Goal: Task Accomplishment & Management: Use online tool/utility

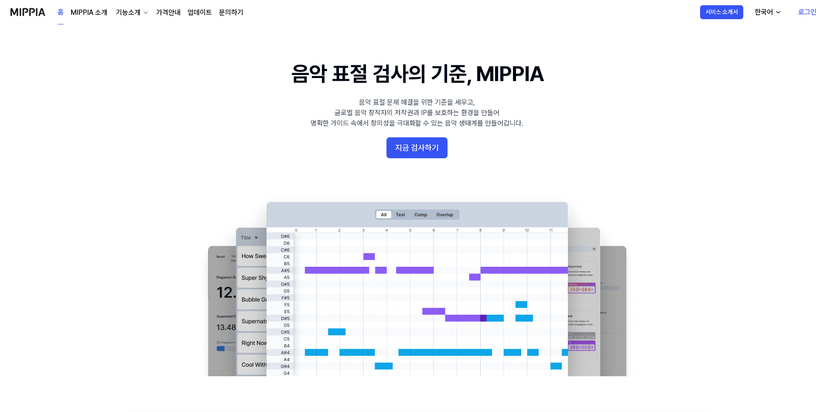
click at [814, 8] on link "로그인" at bounding box center [807, 12] width 32 height 24
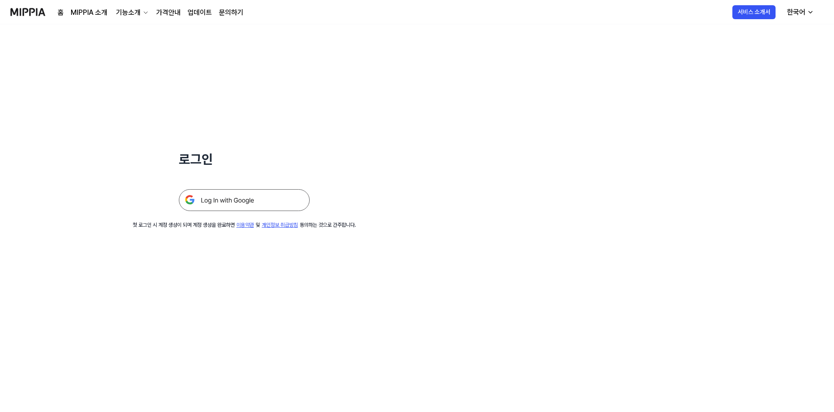
click at [247, 200] on img at bounding box center [244, 200] width 131 height 22
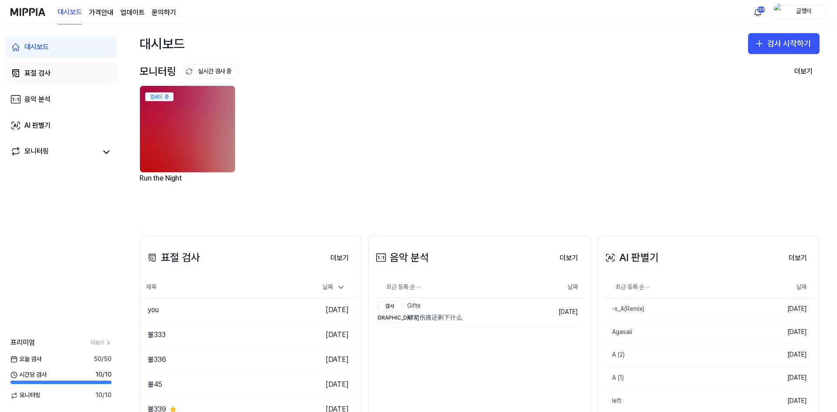
click at [39, 74] on div "표절 검사" at bounding box center [37, 73] width 26 height 10
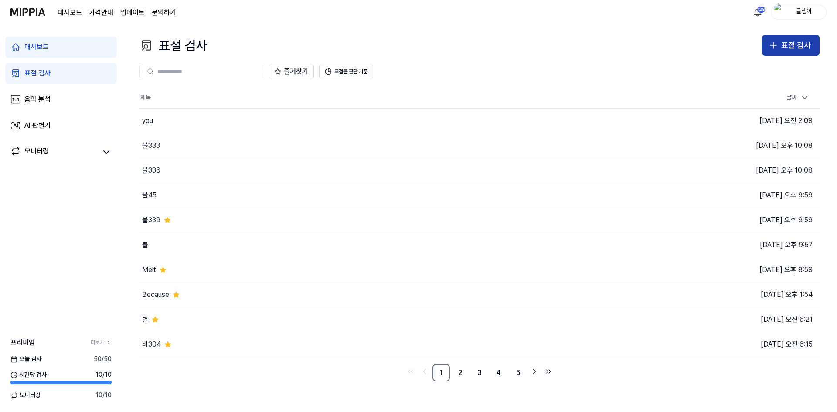
click at [778, 49] on icon "button" at bounding box center [773, 45] width 10 height 10
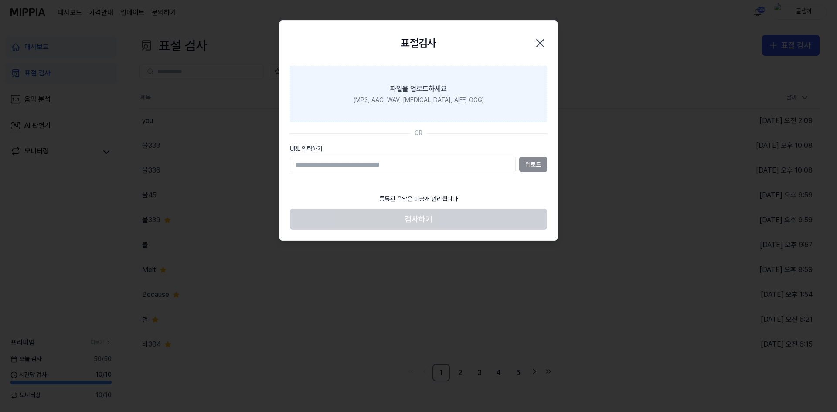
click at [433, 91] on div "파일을 업로드하세요" at bounding box center [418, 89] width 57 height 10
click at [0, 0] on input "파일을 업로드하세요 (MP3, AAC, WAV, [MEDICAL_DATA], AIFF, OGG)" at bounding box center [0, 0] width 0 height 0
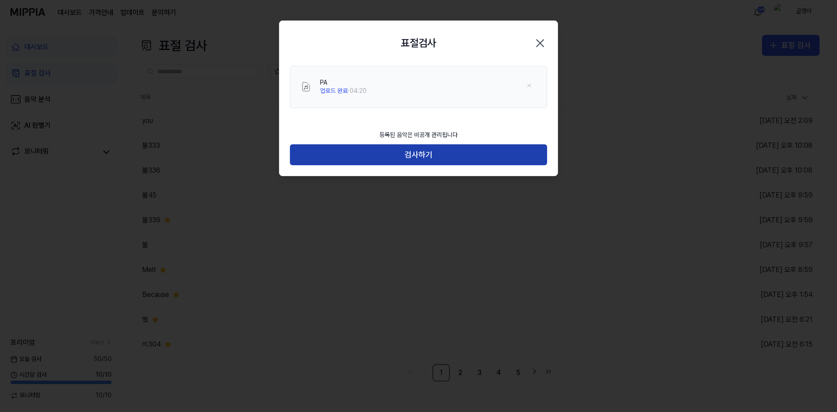
click at [422, 154] on button "검사하기" at bounding box center [418, 154] width 257 height 21
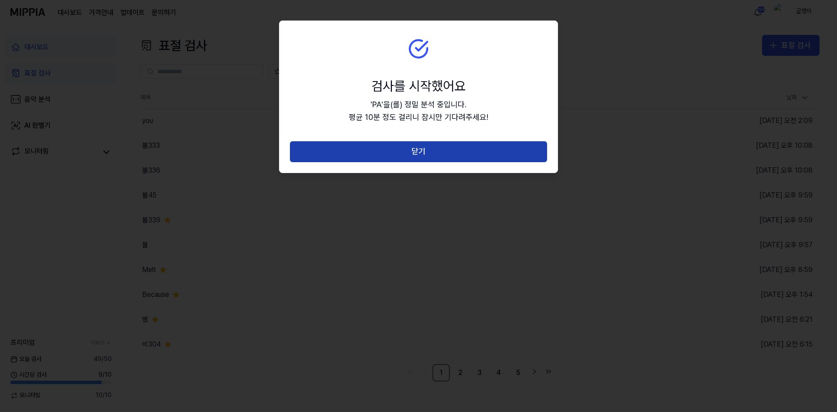
click at [421, 155] on button "닫기" at bounding box center [418, 151] width 257 height 21
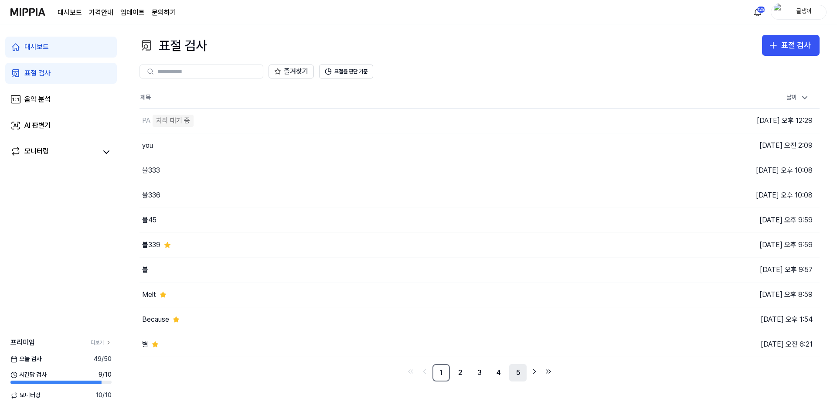
click at [516, 371] on link "5" at bounding box center [517, 372] width 17 height 17
click at [534, 370] on icon "Go to next page" at bounding box center [535, 371] width 2 height 4
click at [534, 371] on icon "Go to next page" at bounding box center [534, 371] width 9 height 10
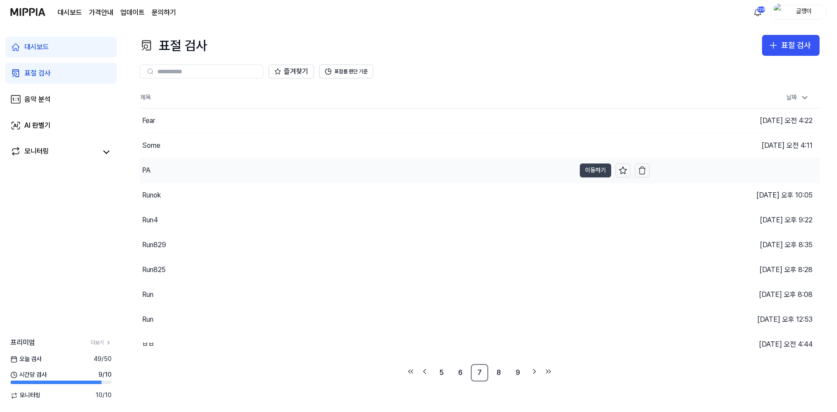
click at [589, 170] on button "이동하기" at bounding box center [595, 171] width 31 height 14
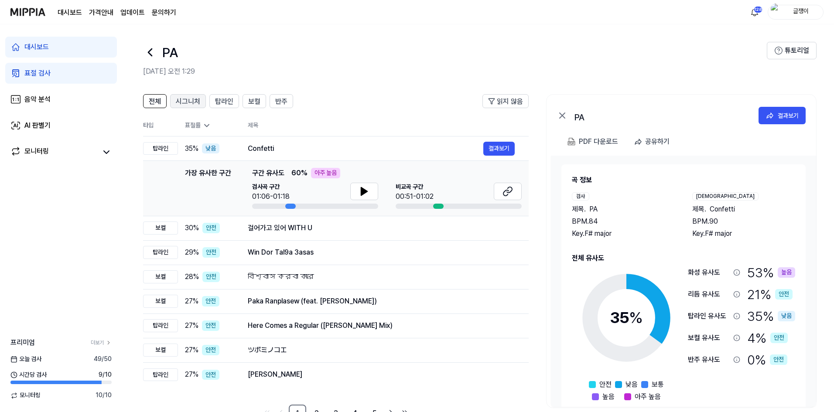
click at [191, 100] on span "시그니처" at bounding box center [188, 101] width 24 height 10
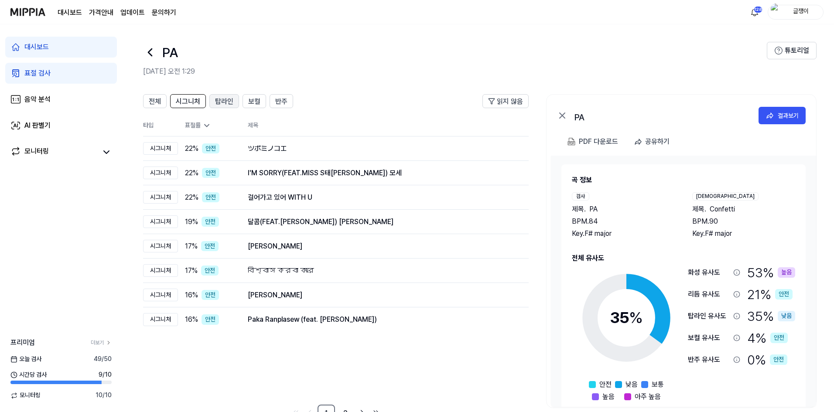
click at [229, 99] on span "탑라인" at bounding box center [224, 101] width 18 height 10
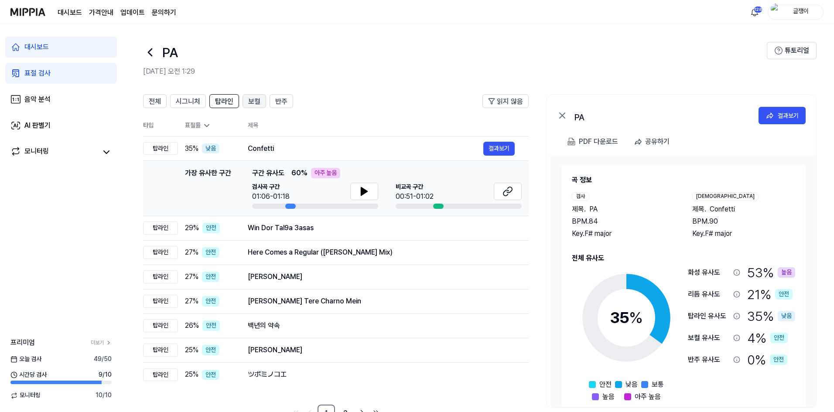
click at [251, 102] on span "보컬" at bounding box center [254, 101] width 12 height 10
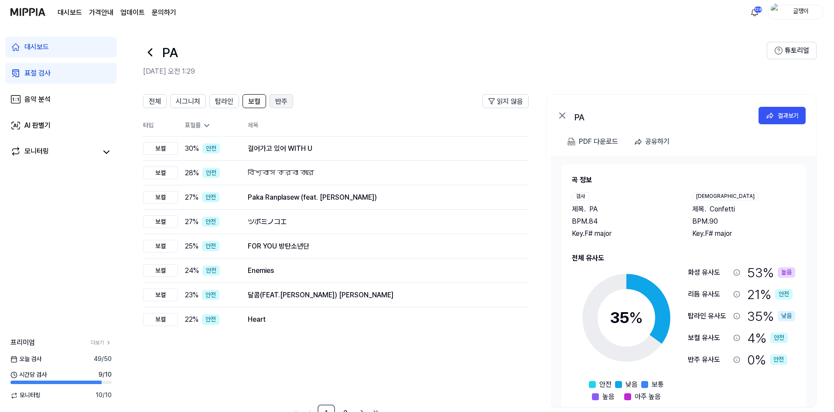
click at [283, 104] on span "반주" at bounding box center [281, 101] width 12 height 10
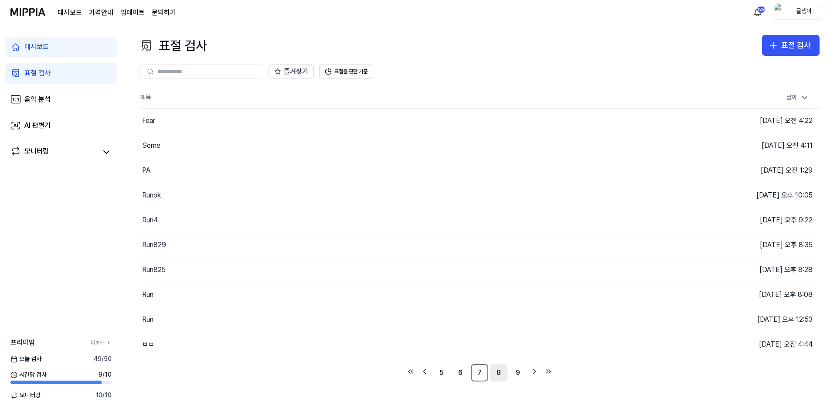
click at [501, 373] on link "8" at bounding box center [498, 372] width 17 height 17
click at [517, 374] on link "10" at bounding box center [517, 372] width 17 height 17
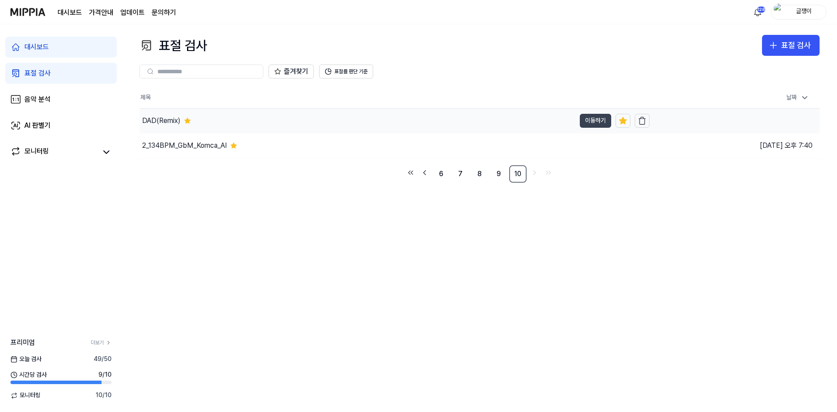
click at [593, 118] on button "이동하기" at bounding box center [595, 121] width 31 height 14
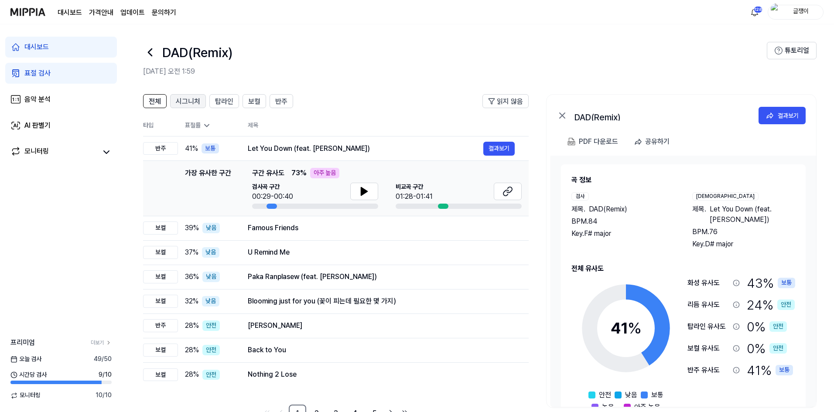
click at [194, 100] on span "시그니처" at bounding box center [188, 101] width 24 height 10
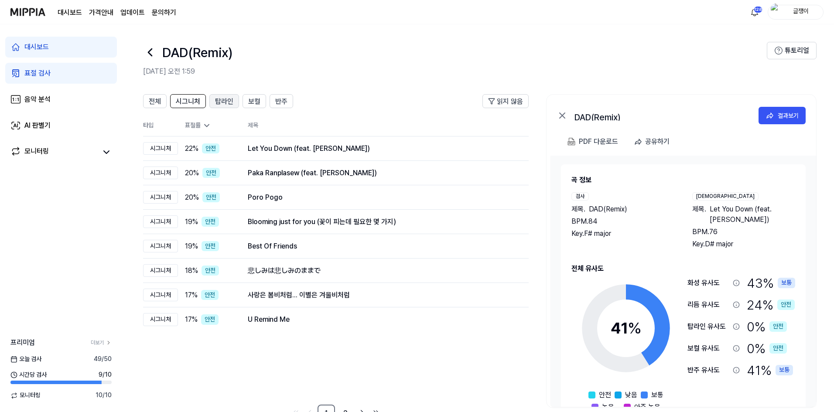
click at [221, 99] on span "탑라인" at bounding box center [224, 101] width 18 height 10
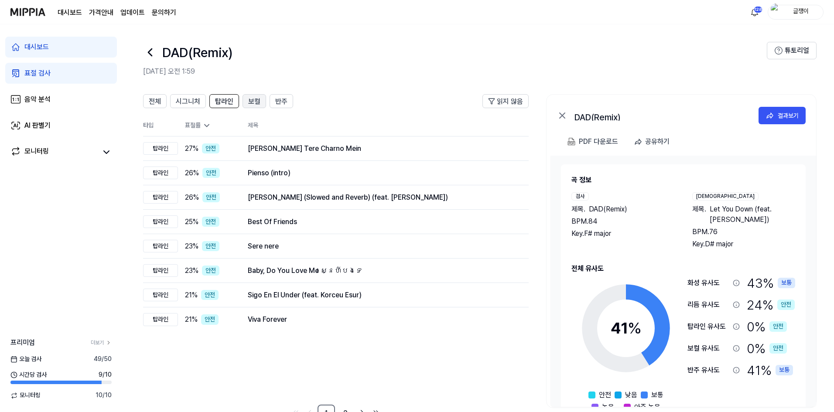
click at [247, 100] on button "보컬" at bounding box center [254, 101] width 24 height 14
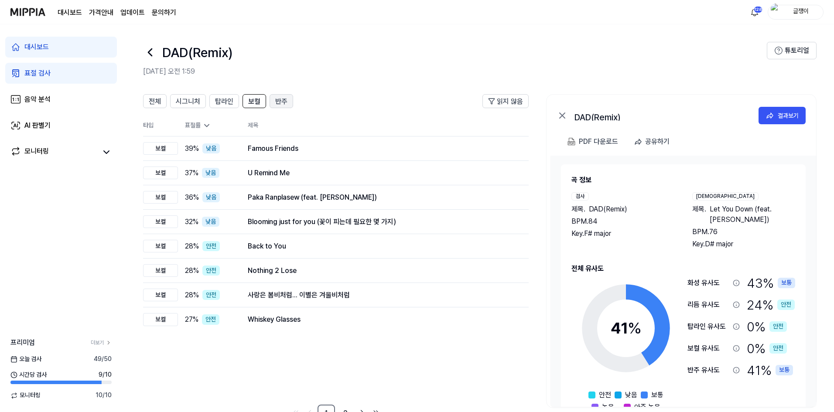
click at [285, 97] on span "반주" at bounding box center [281, 101] width 12 height 10
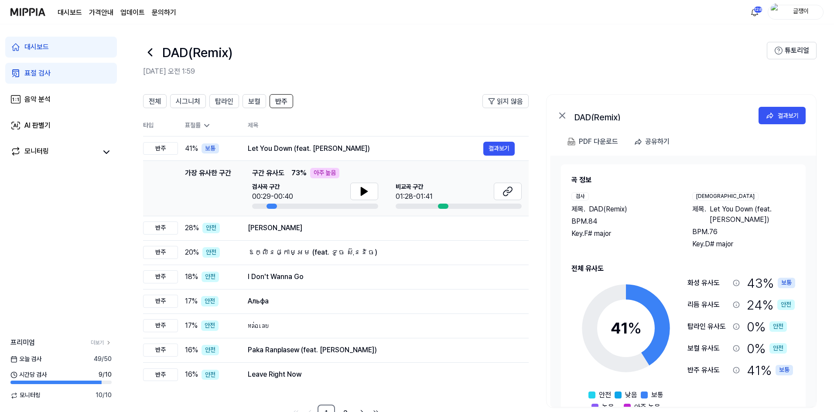
click at [44, 69] on div "표절 검사" at bounding box center [37, 73] width 26 height 10
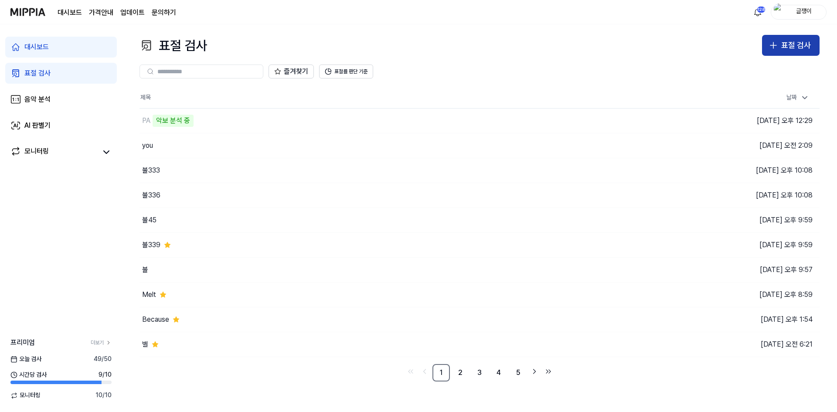
click at [771, 48] on icon "button" at bounding box center [773, 45] width 10 height 10
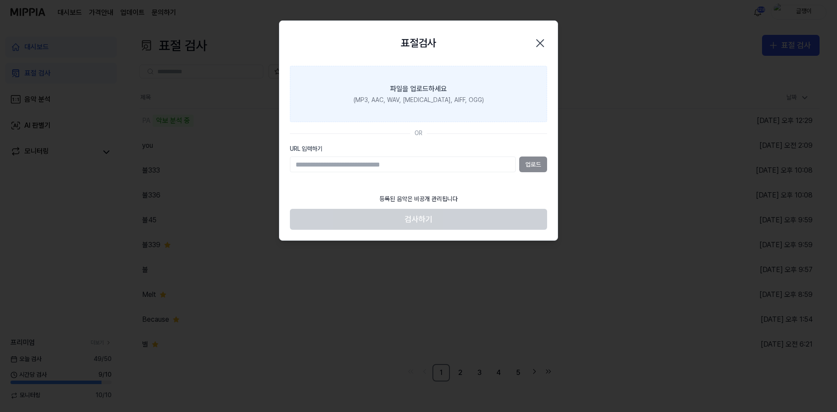
click at [437, 90] on div "파일을 업로드하세요" at bounding box center [418, 89] width 57 height 10
click at [0, 0] on input "파일을 업로드하세요 (MP3, AAC, WAV, [MEDICAL_DATA], AIFF, OGG)" at bounding box center [0, 0] width 0 height 0
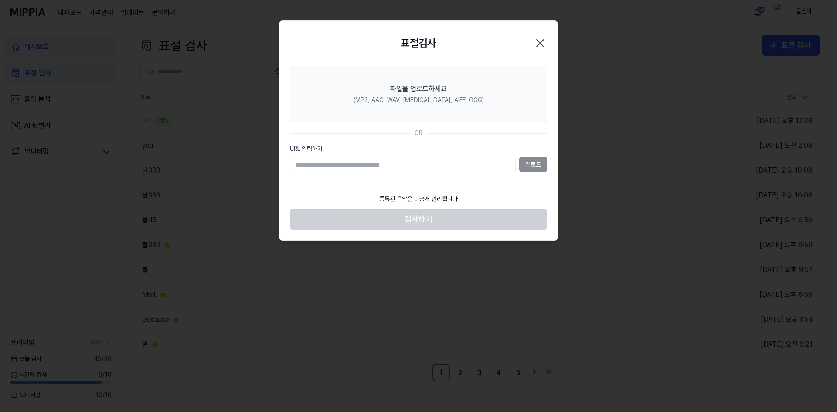
click at [540, 42] on icon "button" at bounding box center [540, 43] width 14 height 14
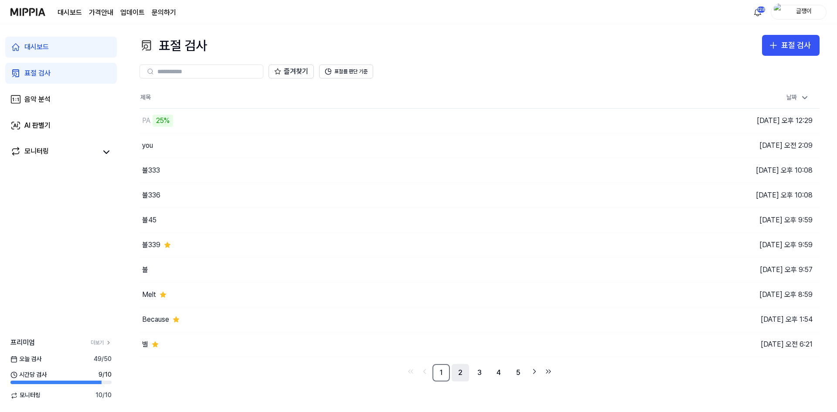
click at [461, 372] on link "2" at bounding box center [460, 372] width 17 height 17
click at [442, 375] on link "1" at bounding box center [441, 372] width 17 height 17
click at [587, 116] on button "이동하기" at bounding box center [595, 121] width 31 height 14
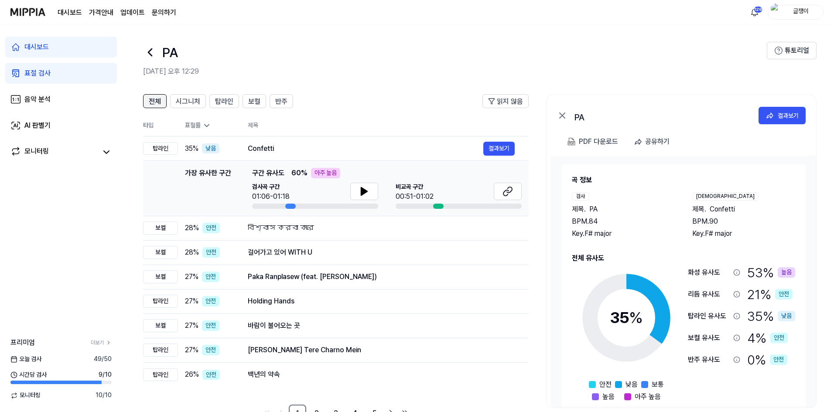
click at [159, 103] on span "전체" at bounding box center [155, 101] width 12 height 10
click at [188, 99] on span "시그니처" at bounding box center [188, 101] width 24 height 10
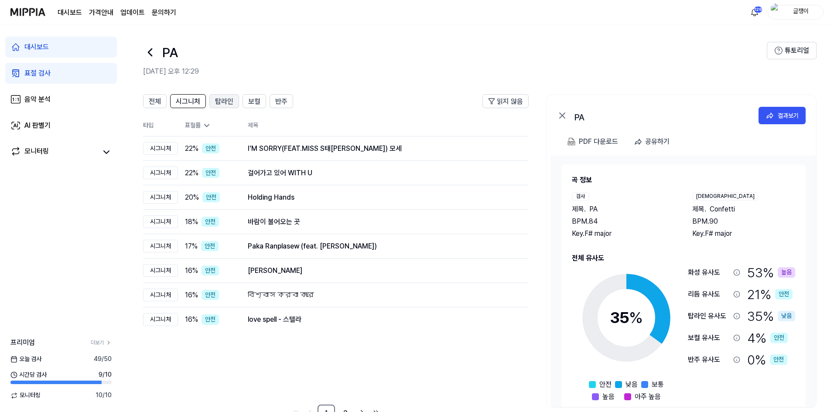
click at [219, 104] on span "탑라인" at bounding box center [224, 101] width 18 height 10
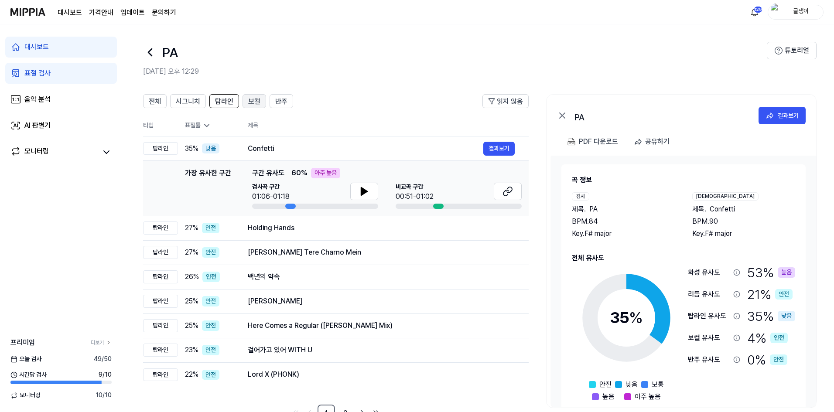
click at [249, 105] on span "보컬" at bounding box center [254, 101] width 12 height 10
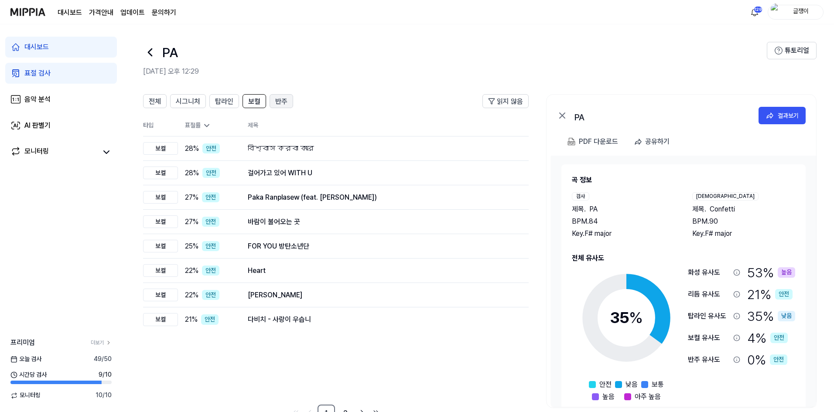
click at [278, 102] on span "반주" at bounding box center [281, 101] width 12 height 10
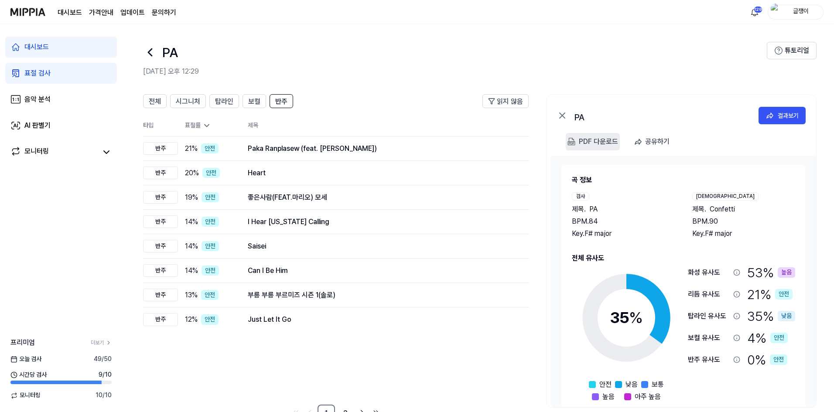
click at [586, 142] on div "PDF 다운로드" at bounding box center [598, 141] width 39 height 11
